Goal: Find specific page/section: Find specific page/section

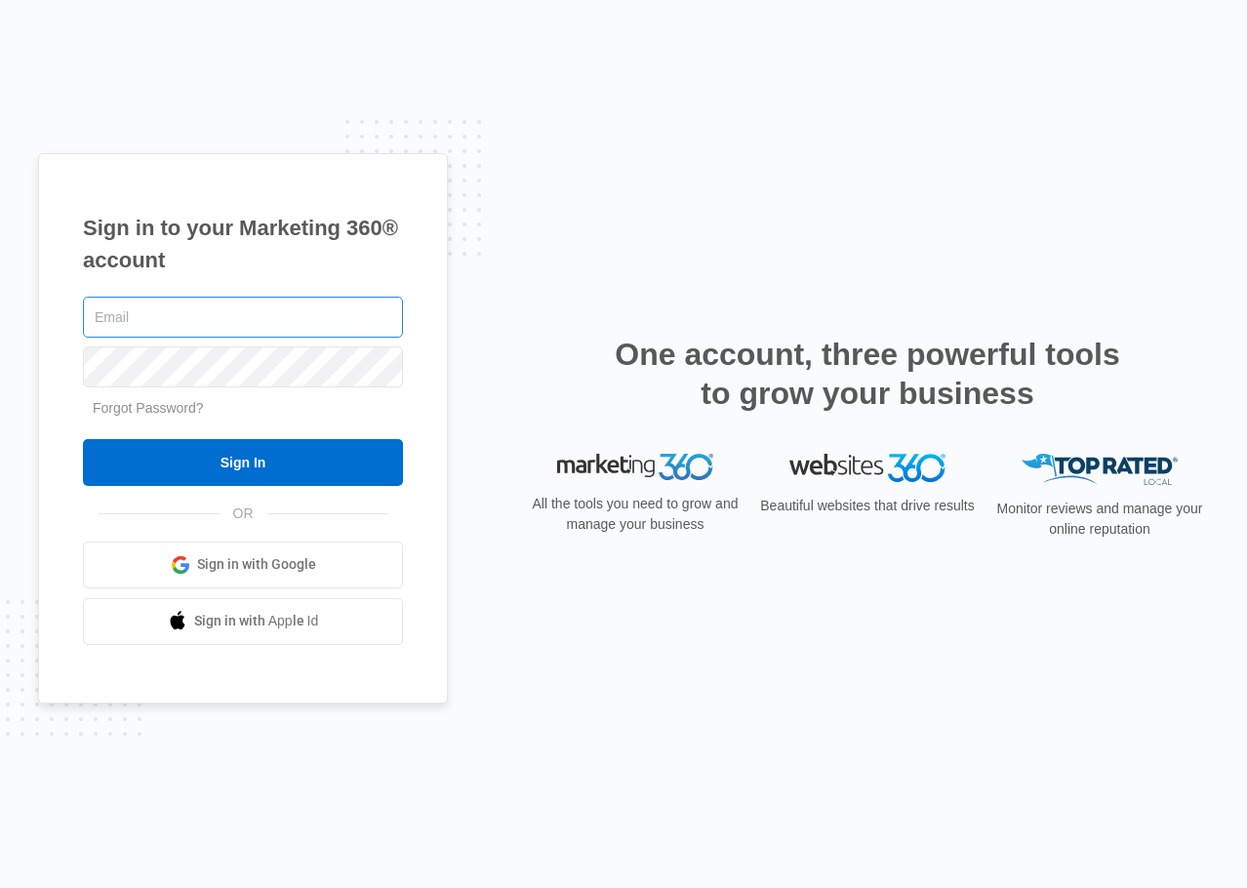
click at [239, 314] on input "text" at bounding box center [243, 317] width 320 height 41
type input "[EMAIL_ADDRESS][DOMAIN_NAME]"
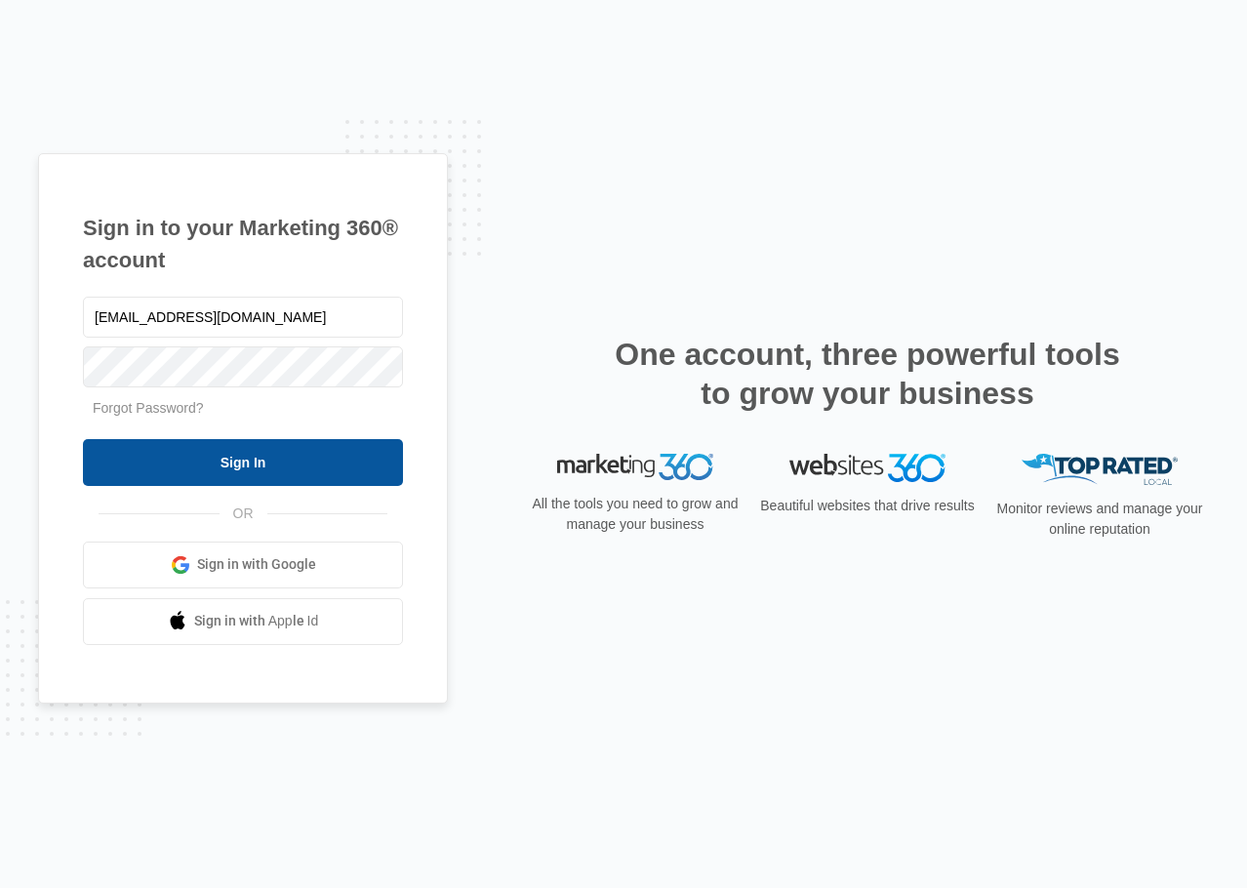
click at [327, 466] on input "Sign In" at bounding box center [243, 462] width 320 height 47
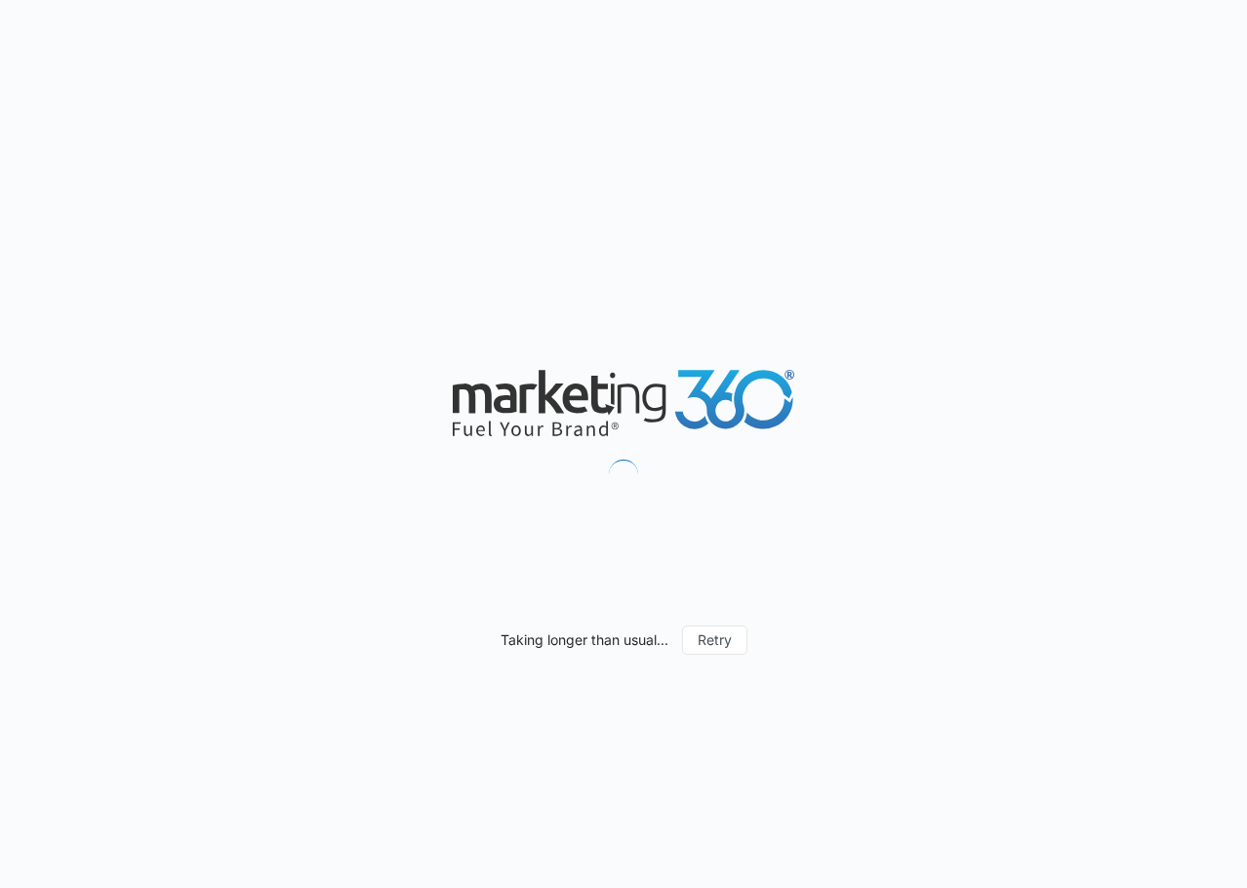
scroll to position [9580, 0]
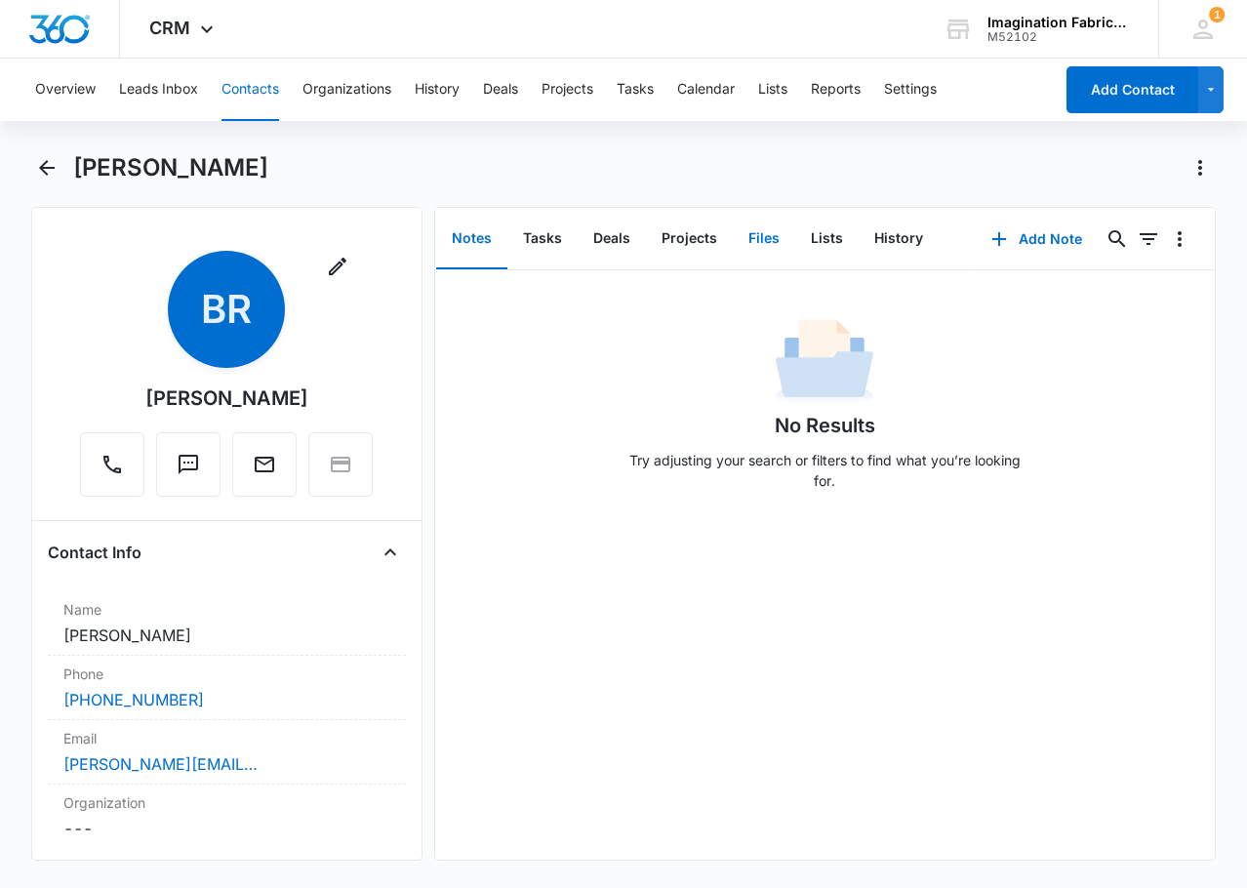
click at [755, 228] on button "Files" at bounding box center [764, 239] width 62 height 60
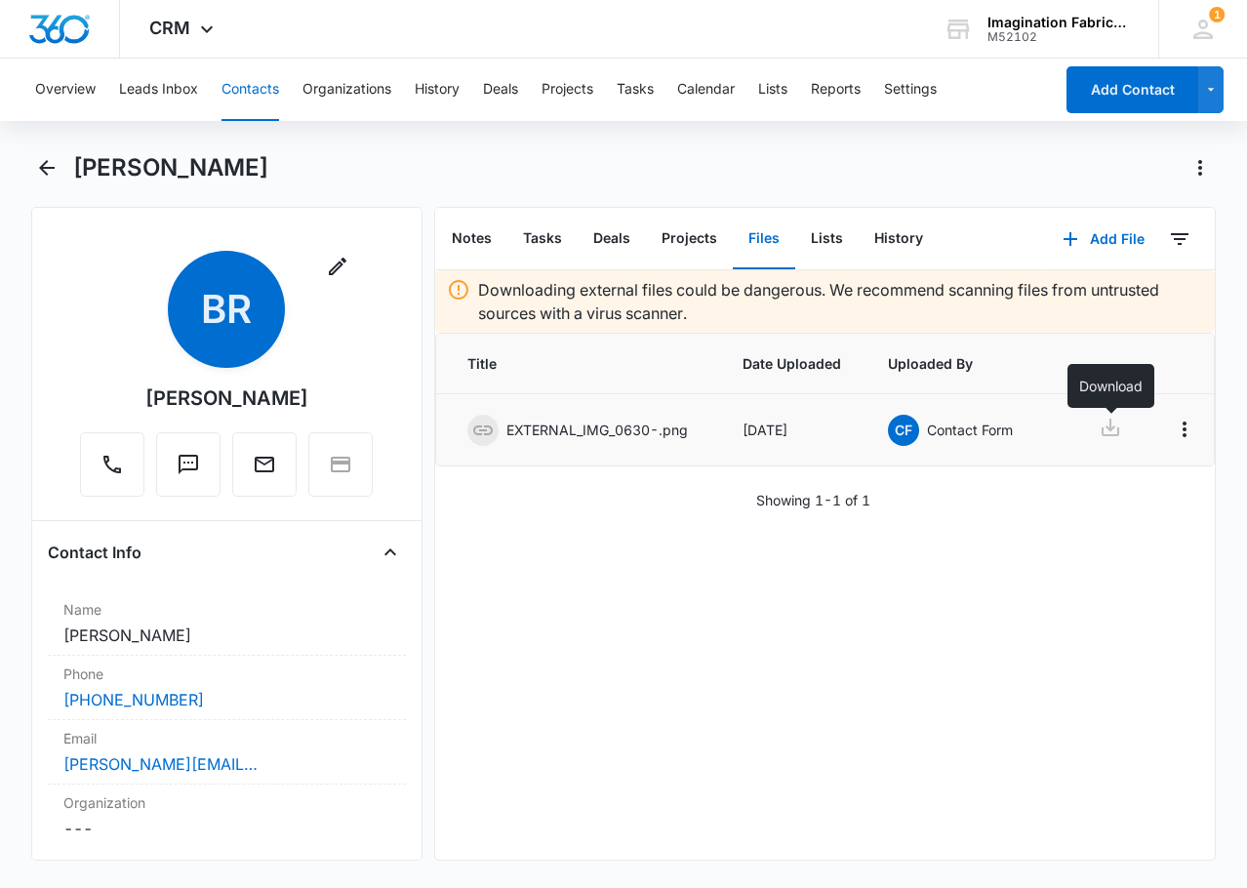
click at [1105, 428] on icon at bounding box center [1110, 427] width 23 height 23
